Goal: Browse casually

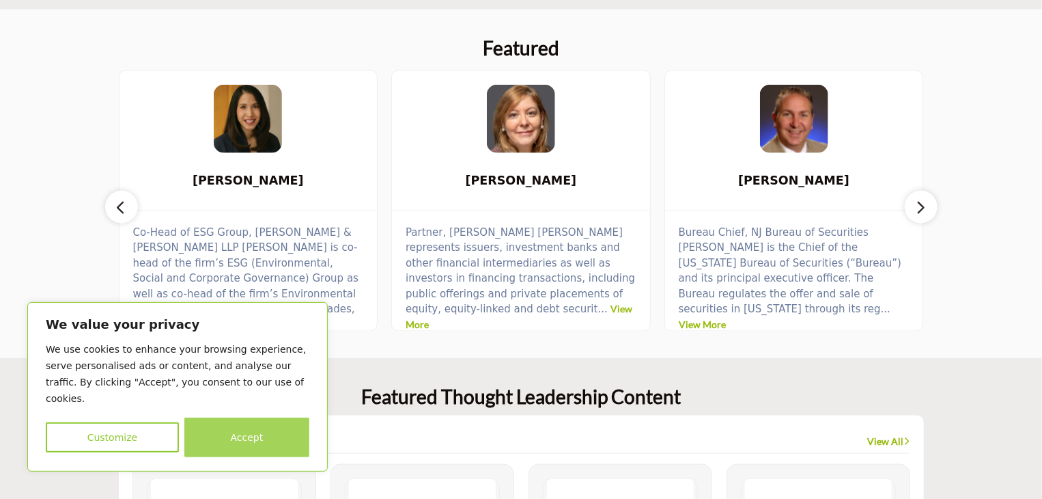
click at [258, 422] on button "Accept" at bounding box center [246, 437] width 125 height 40
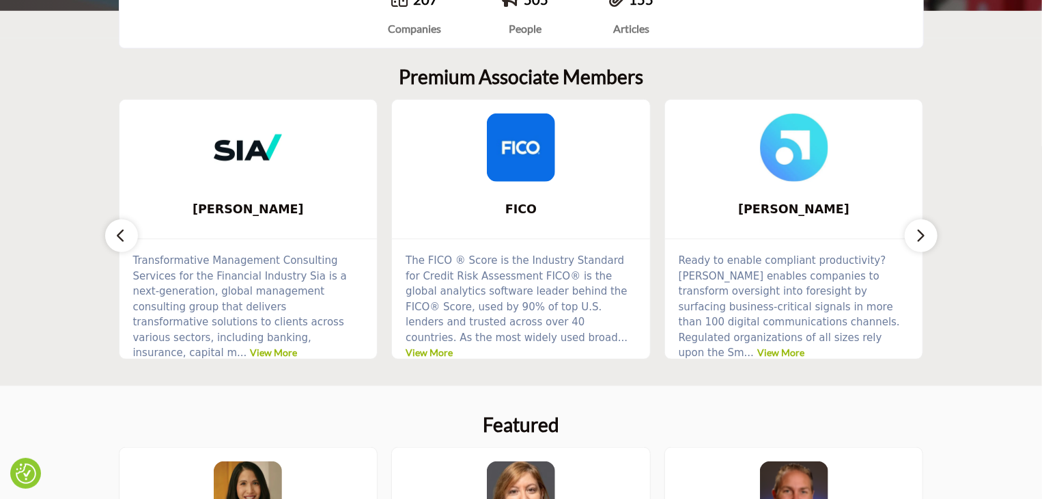
scroll to position [273, 0]
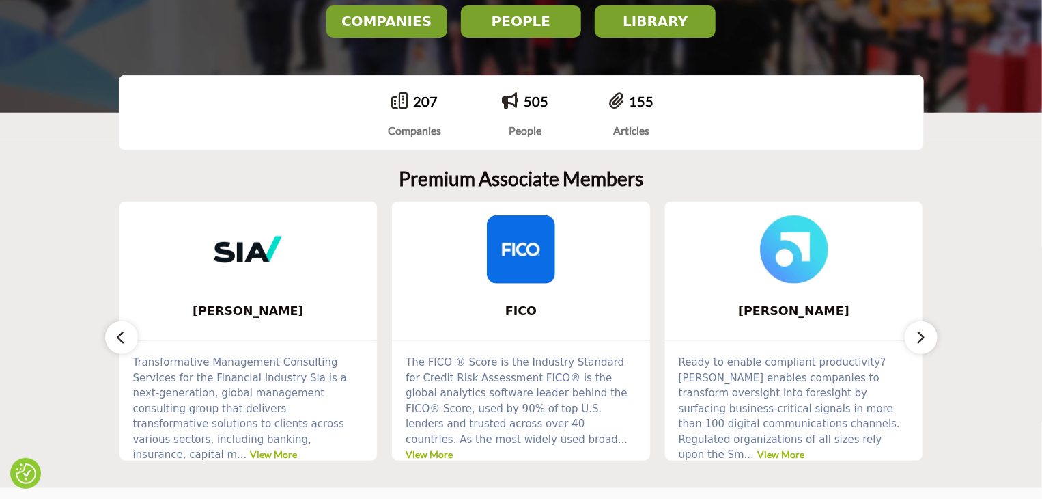
click at [929, 337] on button "button" at bounding box center [921, 337] width 33 height 33
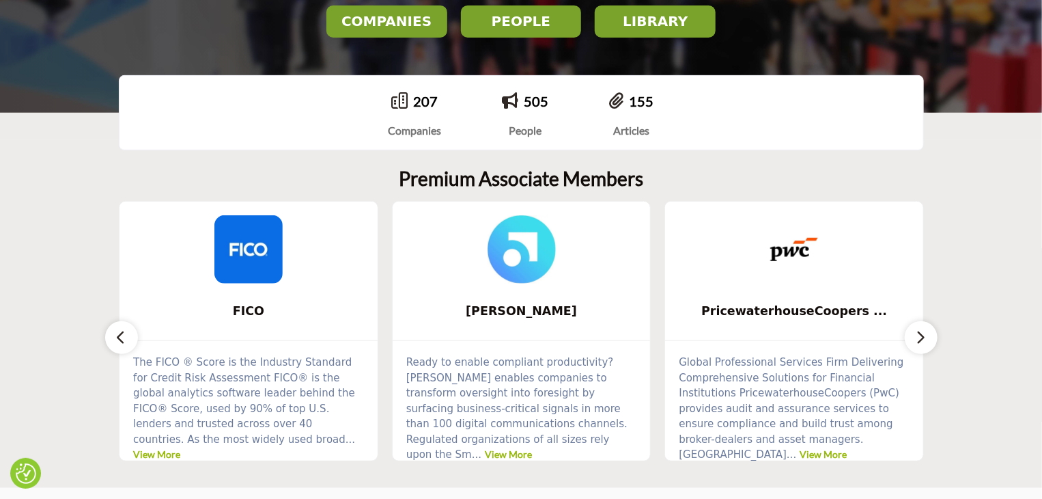
click at [929, 337] on button "button" at bounding box center [921, 337] width 33 height 33
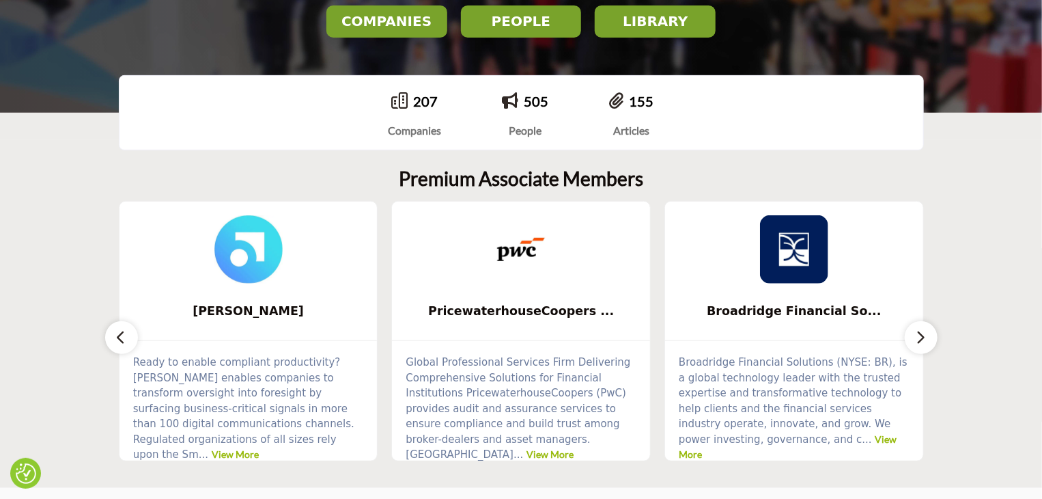
click at [929, 337] on button "button" at bounding box center [921, 337] width 33 height 33
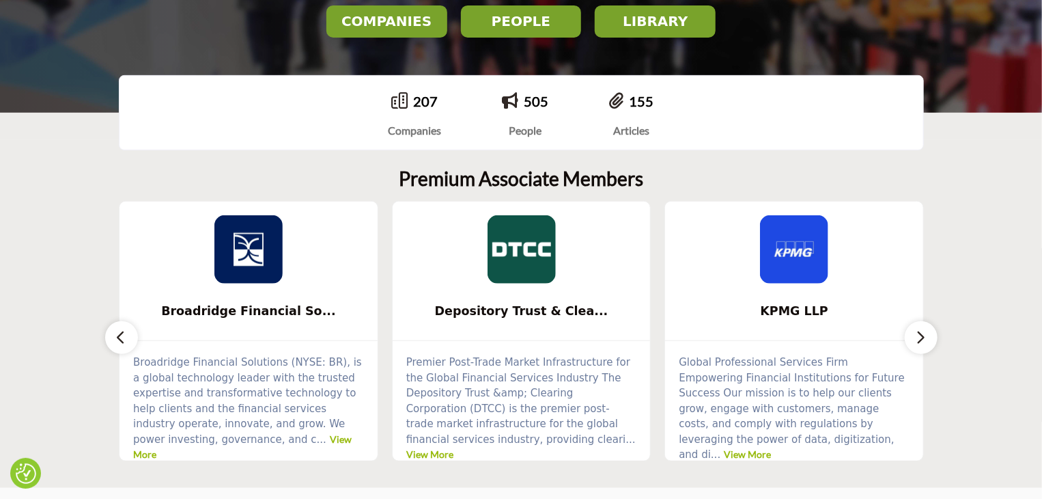
click at [929, 337] on button "button" at bounding box center [921, 337] width 33 height 33
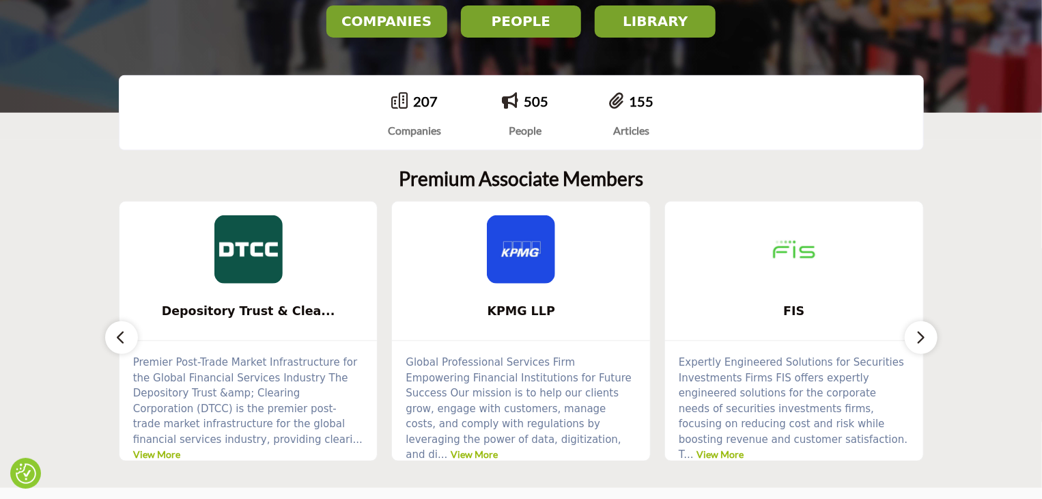
click at [929, 337] on button "button" at bounding box center [921, 337] width 33 height 33
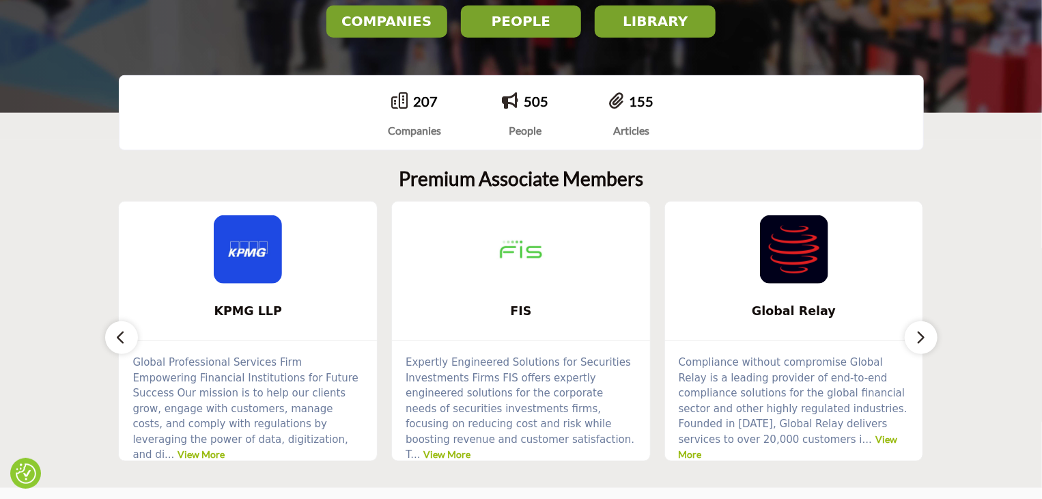
click at [929, 337] on button "button" at bounding box center [921, 337] width 33 height 33
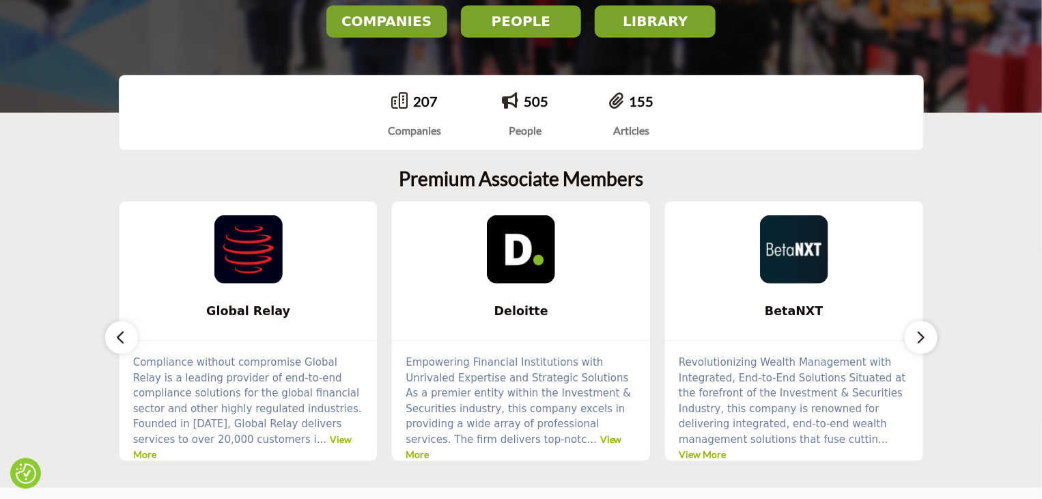
click at [929, 337] on button "button" at bounding box center [921, 337] width 33 height 33
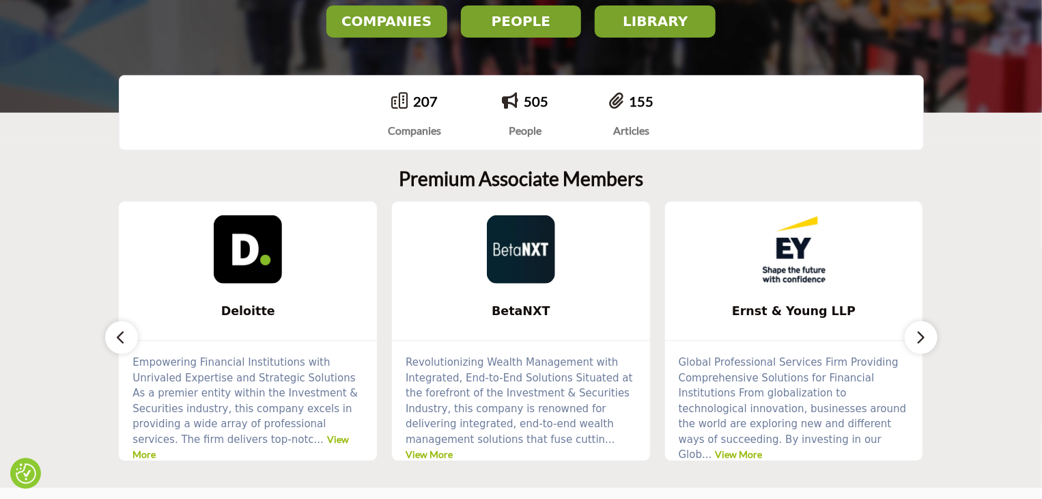
click at [929, 337] on button "button" at bounding box center [921, 337] width 33 height 33
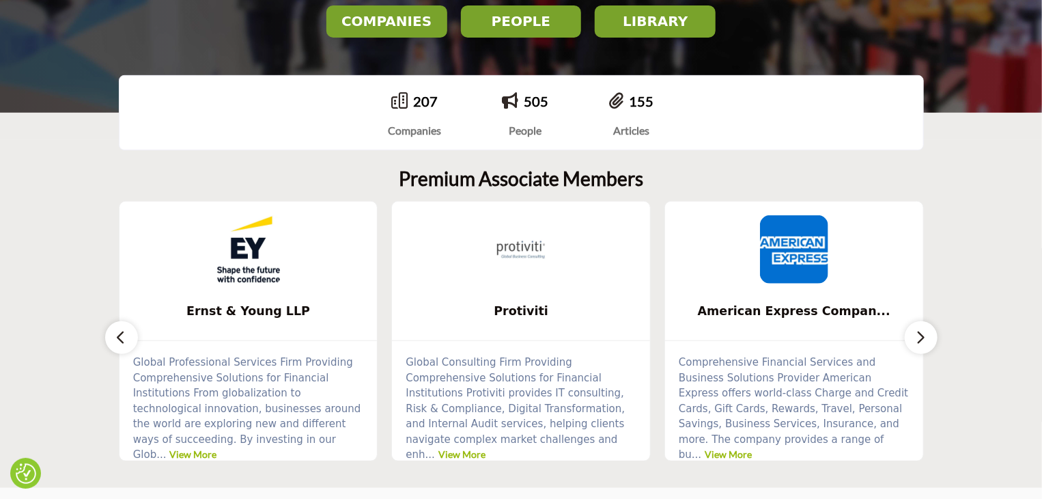
click at [929, 337] on button "button" at bounding box center [921, 337] width 33 height 33
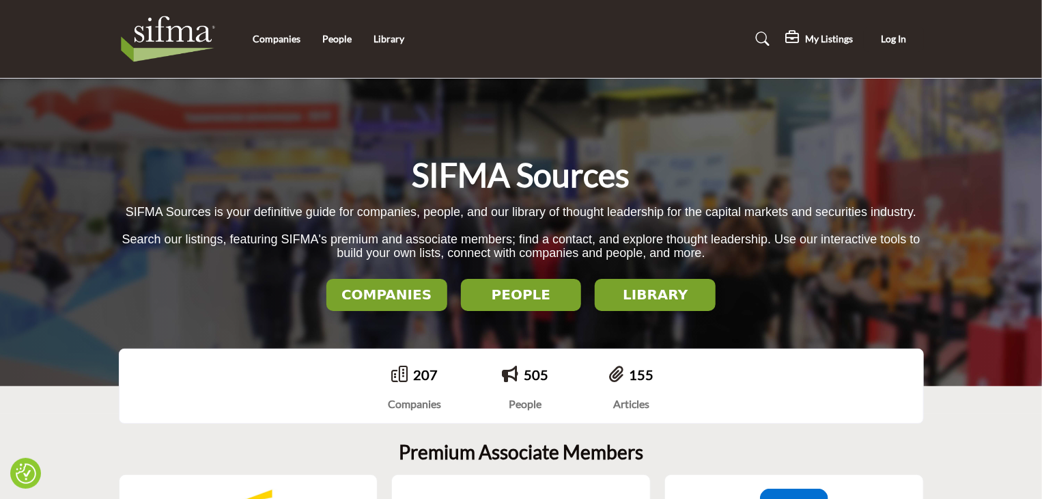
scroll to position [0, 0]
